Goal: Navigation & Orientation: Find specific page/section

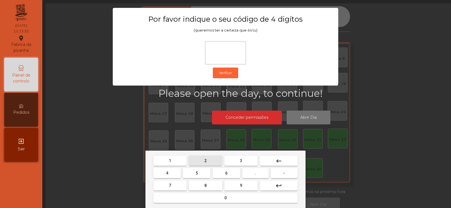
click at [209, 160] on button "2" at bounding box center [205, 161] width 33 height 10
click at [226, 173] on span "6" at bounding box center [226, 173] width 2 height 5
click at [177, 184] on button "7" at bounding box center [169, 186] width 33 height 10
click at [193, 174] on button "5" at bounding box center [196, 173] width 27 height 10
type input "****"
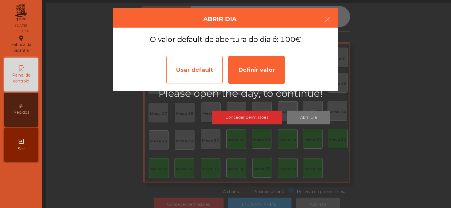
click at [204, 77] on div "Usar default" at bounding box center [194, 70] width 56 height 28
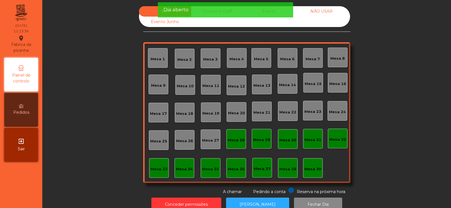
click at [240, 7] on div "Dia aberto" at bounding box center [225, 9] width 124 height 7
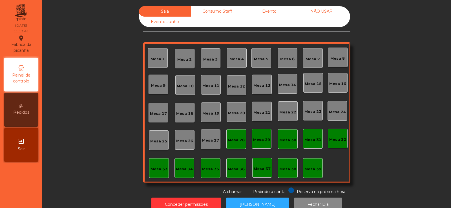
scroll to position [14, 0]
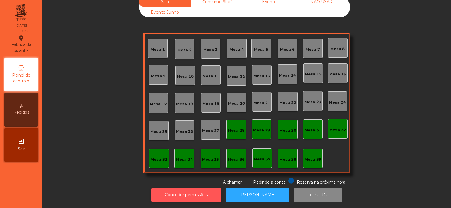
click at [190, 189] on button "Conceder permissões" at bounding box center [186, 195] width 70 height 14
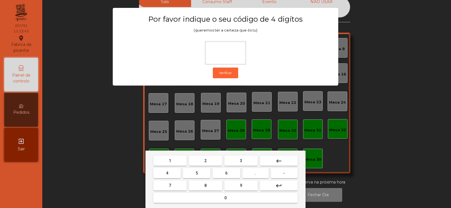
click at [206, 162] on span "2" at bounding box center [205, 161] width 2 height 5
click at [226, 173] on span "6" at bounding box center [226, 173] width 2 height 5
click at [175, 187] on button "7" at bounding box center [169, 186] width 33 height 10
type input "***"
click at [197, 173] on span "5" at bounding box center [196, 173] width 2 height 5
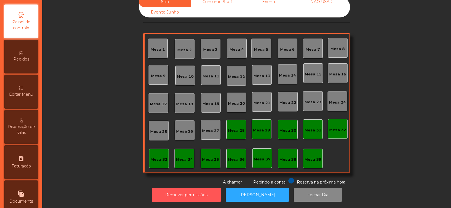
scroll to position [134, 0]
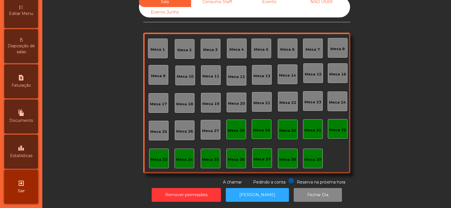
click at [25, 155] on span "Estatísticas" at bounding box center [21, 156] width 22 height 6
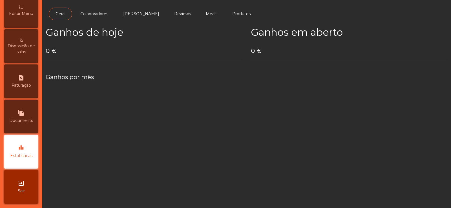
click at [21, 121] on span "Documents" at bounding box center [21, 121] width 24 height 6
select select "*"
select select "****"
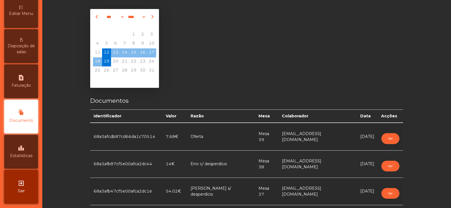
click at [21, 148] on icon "leaderboard" at bounding box center [21, 148] width 7 height 7
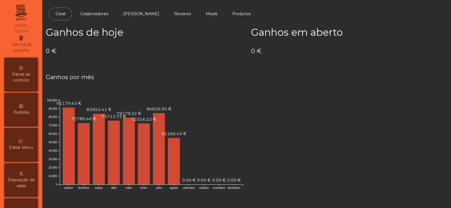
click at [19, 77] on span "Painel de controlo" at bounding box center [21, 78] width 31 height 12
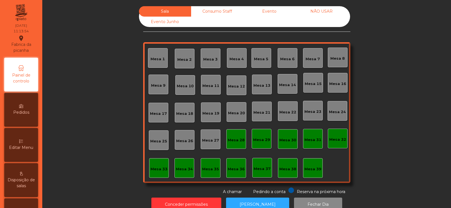
scroll to position [14, 0]
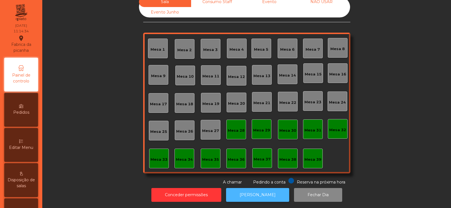
click at [242, 188] on button "[PERSON_NAME]" at bounding box center [257, 195] width 63 height 14
click at [245, 190] on button "[PERSON_NAME]" at bounding box center [257, 195] width 63 height 14
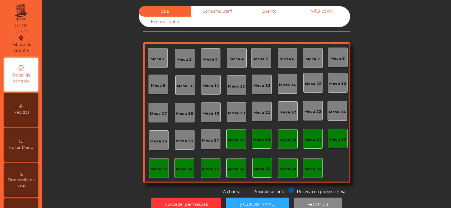
click at [232, 11] on div "Consumo Staff" at bounding box center [217, 11] width 52 height 10
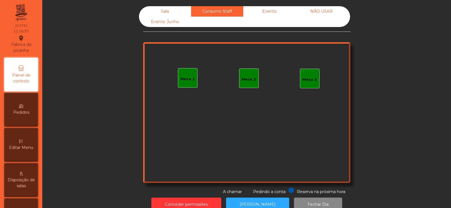
click at [286, 16] on div "Evento" at bounding box center [269, 11] width 52 height 10
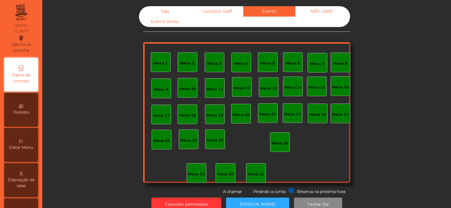
click at [324, 11] on div "NÃO USAR" at bounding box center [321, 11] width 52 height 10
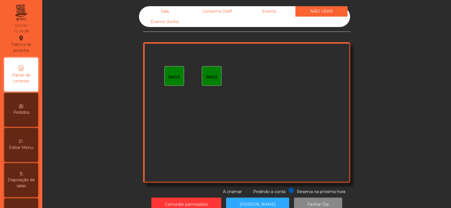
click at [165, 25] on div "Evento Junho" at bounding box center [165, 22] width 52 height 10
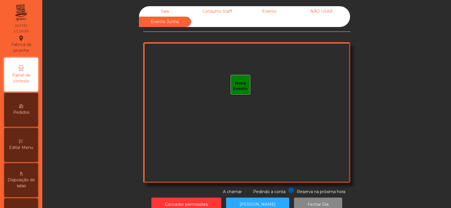
click at [165, 12] on div "Sala" at bounding box center [165, 11] width 52 height 10
